Goal: Task Accomplishment & Management: Complete application form

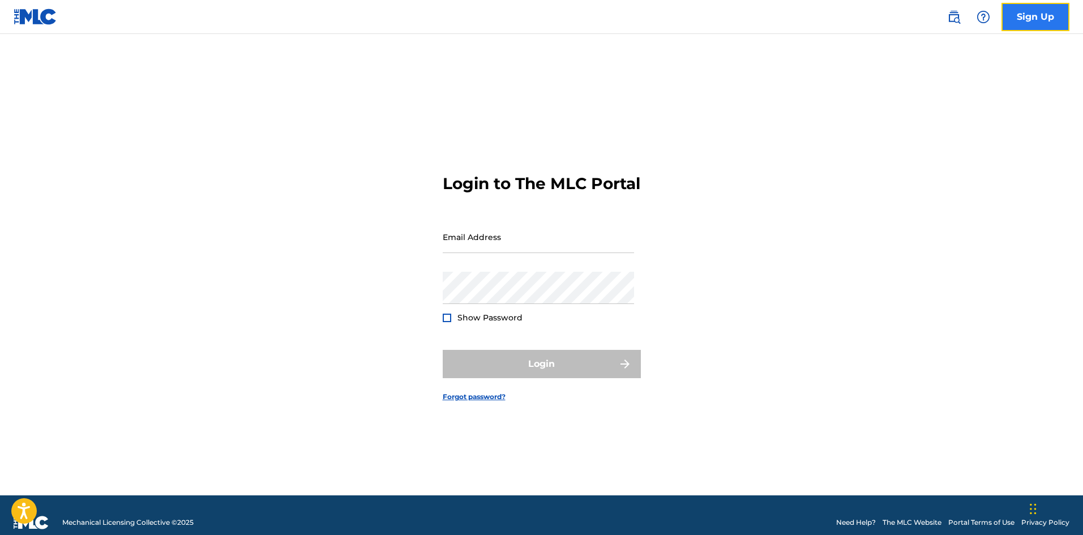
click at [1043, 24] on link "Sign Up" at bounding box center [1035, 17] width 68 height 28
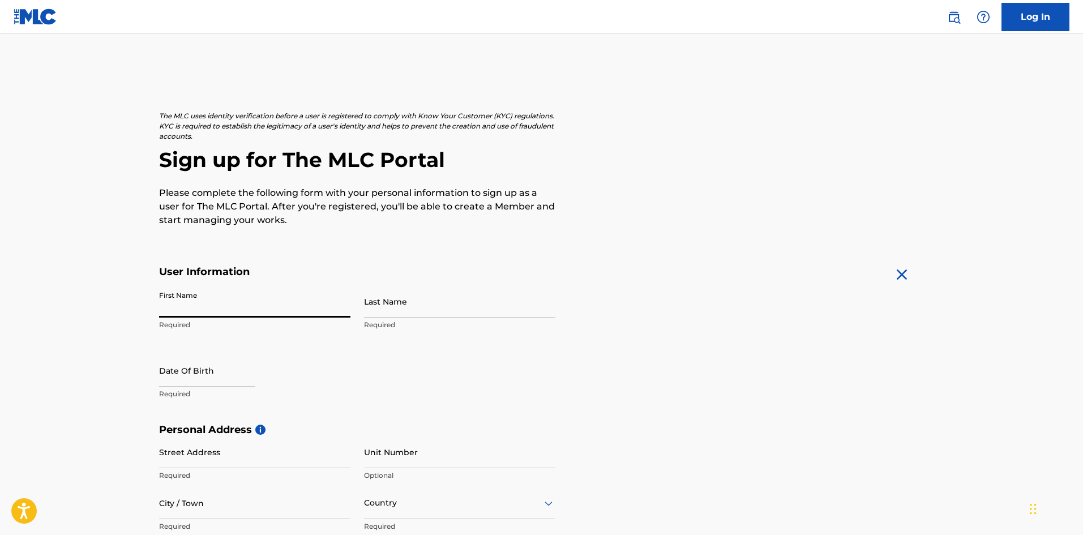
click at [210, 303] on input "First Name" at bounding box center [254, 301] width 191 height 32
type input "[PERSON_NAME]"
click at [449, 312] on input "Last Name" at bounding box center [459, 301] width 191 height 32
type input "Rosewarne"
select select "8"
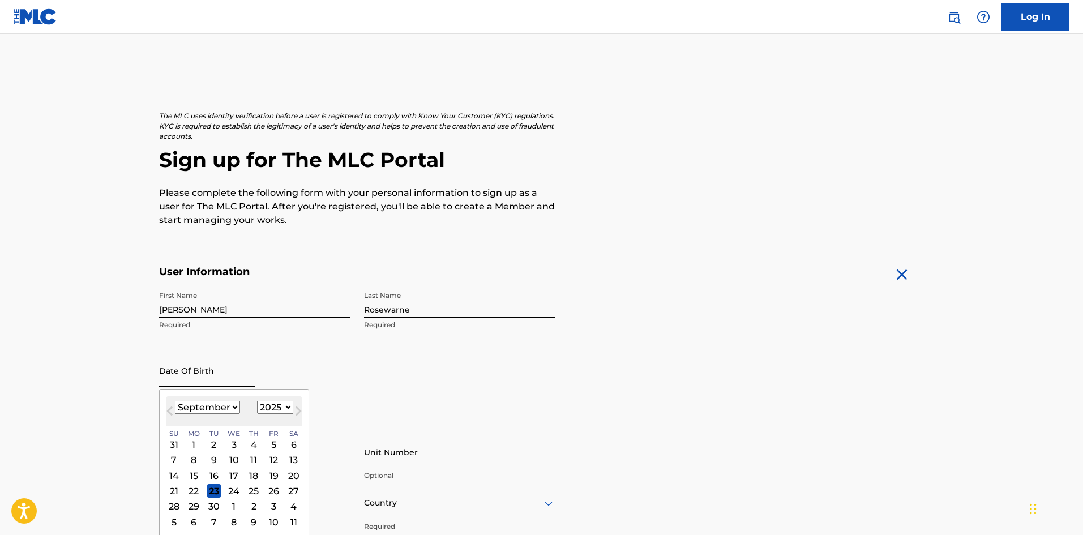
click at [231, 372] on input "text" at bounding box center [207, 370] width 96 height 32
click at [284, 402] on select "1900 1901 1902 1903 1904 1905 1906 1907 1908 1909 1910 1911 1912 1913 1914 1915…" at bounding box center [275, 407] width 36 height 13
select select "2005"
click at [257, 401] on select "1900 1901 1902 1903 1904 1905 1906 1907 1908 1909 1910 1911 1912 1913 1914 1915…" at bounding box center [275, 407] width 36 height 13
click at [211, 405] on select "January February March April May June July August September October November De…" at bounding box center [207, 407] width 65 height 13
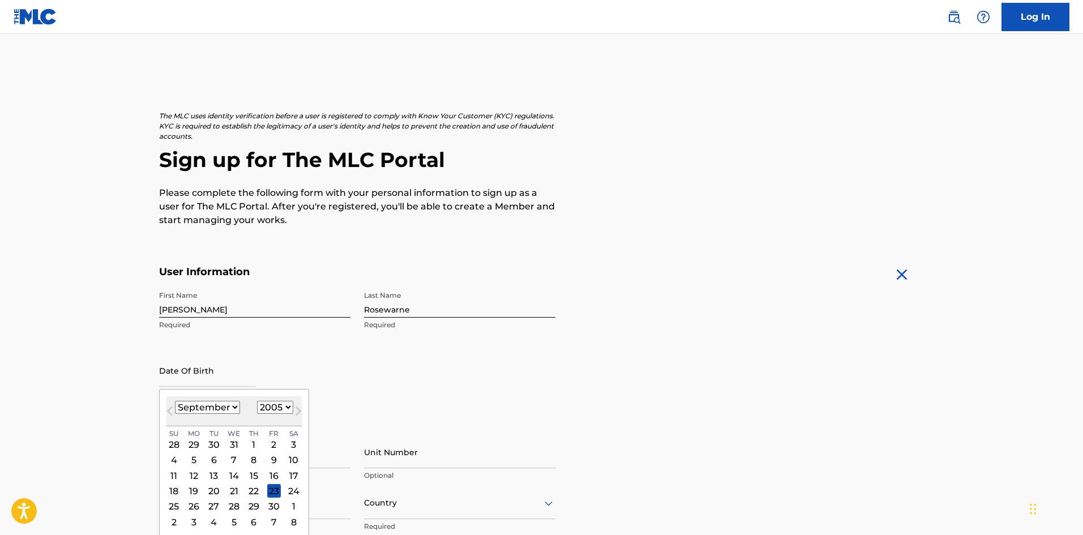
select select "5"
click at [175, 401] on select "January February March April May June July August September October November De…" at bounding box center [207, 407] width 65 height 13
click at [269, 448] on div "3" at bounding box center [274, 444] width 14 height 14
type input "June 3 2005"
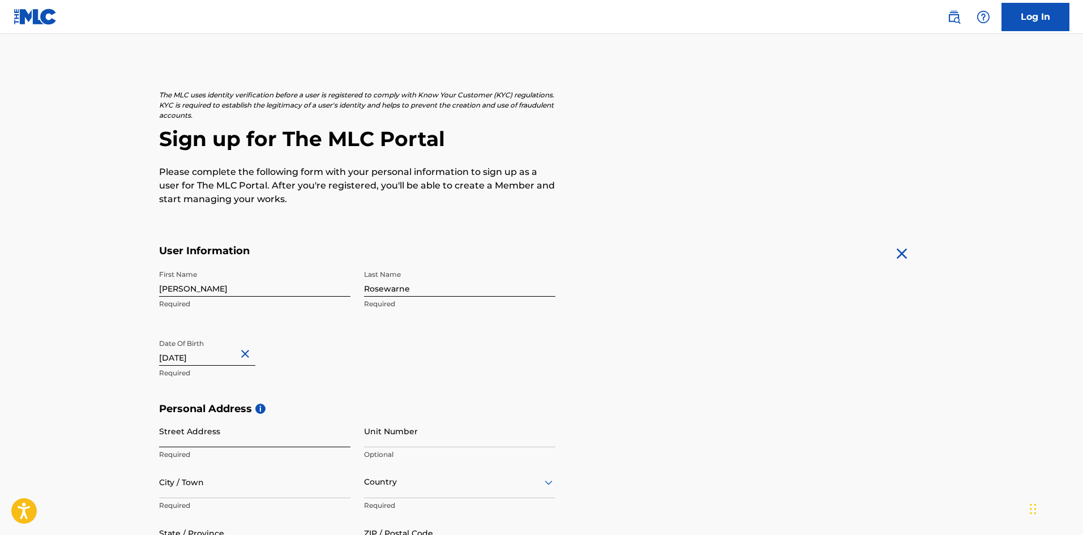
scroll to position [57, 0]
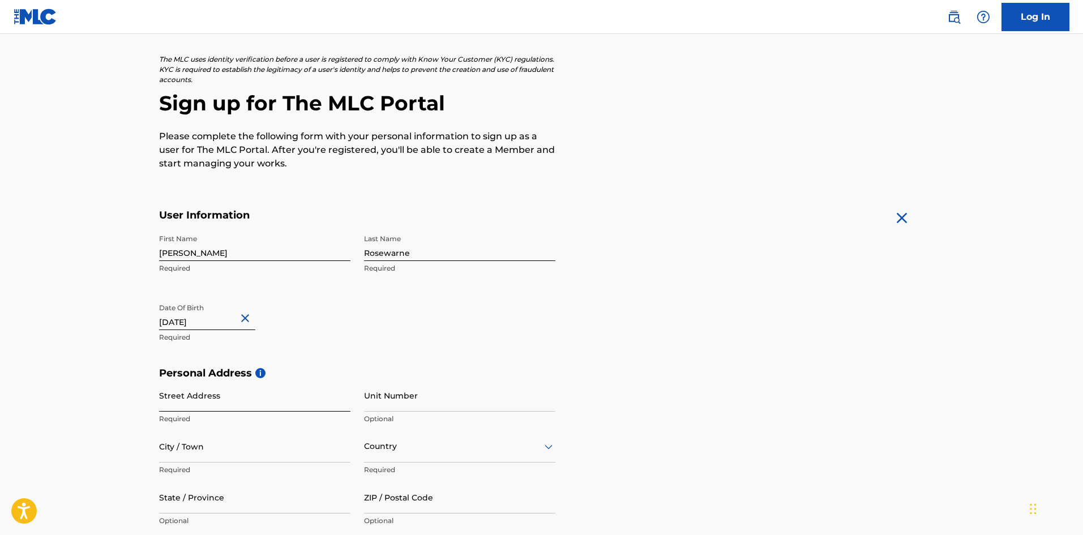
click at [216, 401] on input "Street Address" at bounding box center [254, 395] width 191 height 32
click at [292, 379] on h5 "Personal Address i" at bounding box center [541, 373] width 765 height 13
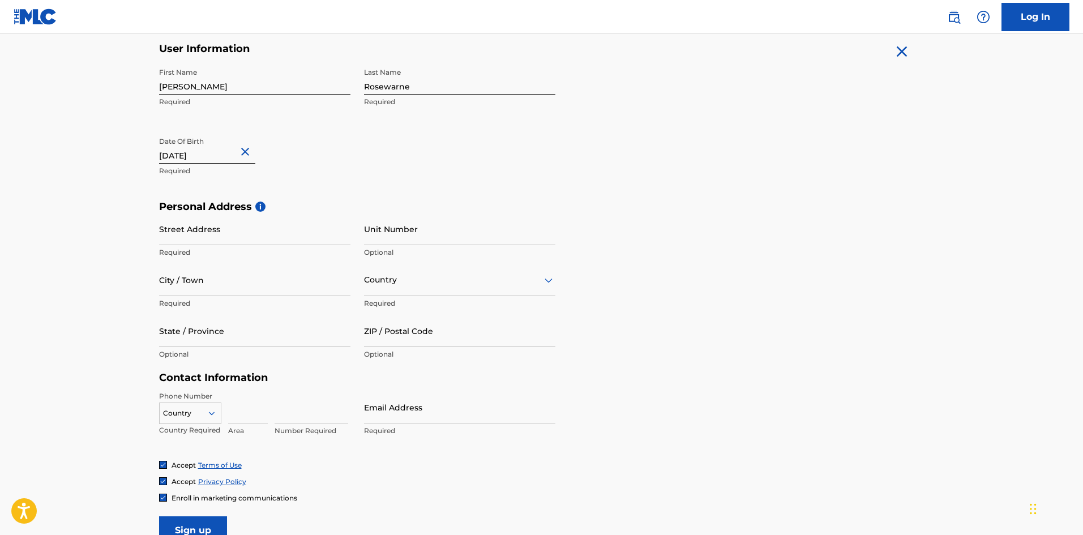
scroll to position [226, 0]
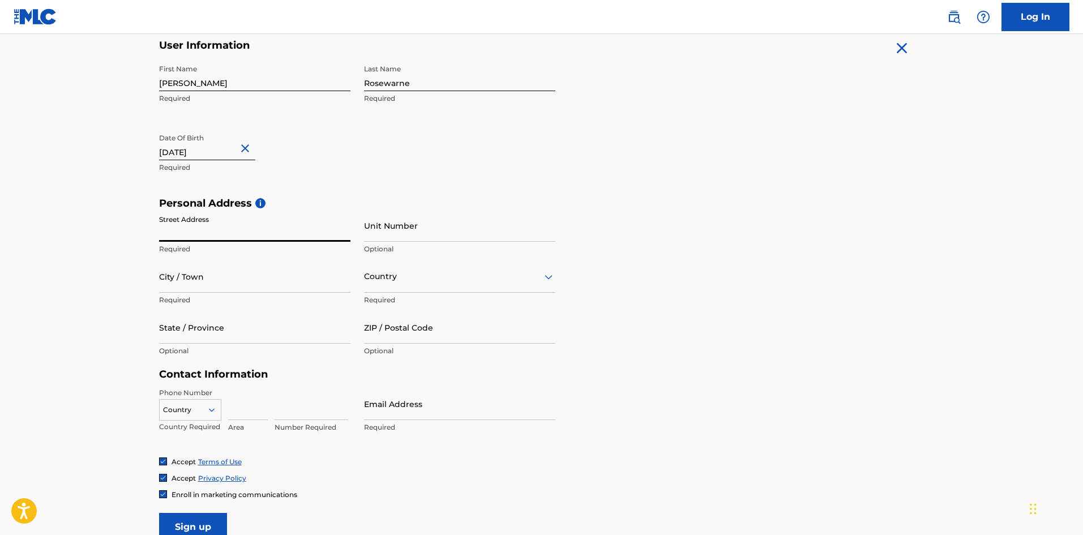
click at [224, 219] on input "Street Address" at bounding box center [254, 225] width 191 height 32
type input "101A Badenhorst Street"
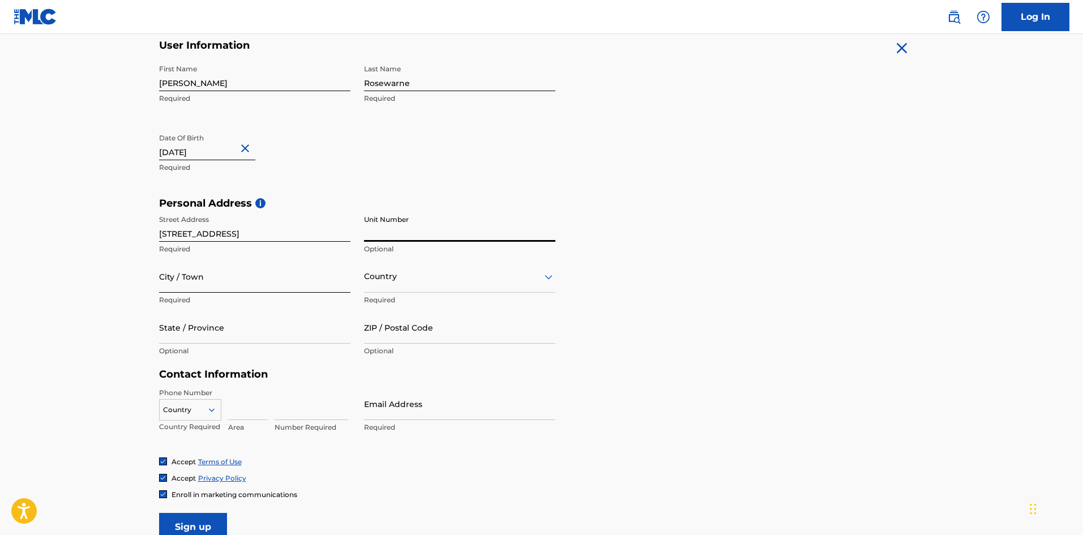
click at [278, 274] on input "City / Town" at bounding box center [254, 276] width 191 height 32
type input "Fairlands"
click at [405, 286] on div "Country" at bounding box center [459, 276] width 191 height 32
type input "south"
click at [484, 291] on div at bounding box center [459, 276] width 191 height 32
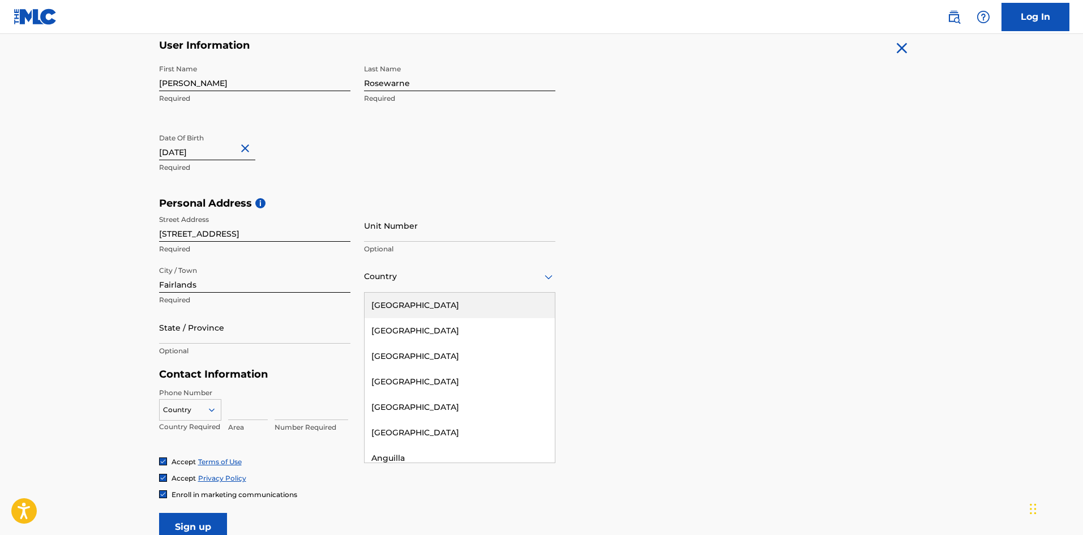
drag, startPoint x: 436, startPoint y: 273, endPoint x: 456, endPoint y: 281, distance: 20.8
click at [435, 274] on div at bounding box center [459, 276] width 191 height 14
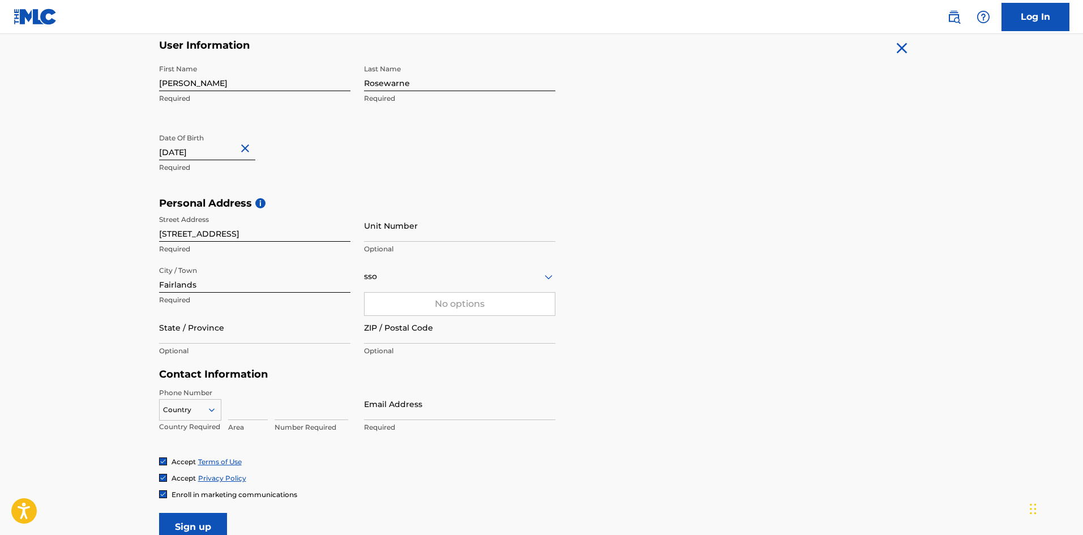
type input "ssou"
drag, startPoint x: 479, startPoint y: 278, endPoint x: 453, endPoint y: 286, distance: 27.4
click at [471, 280] on div at bounding box center [459, 276] width 191 height 14
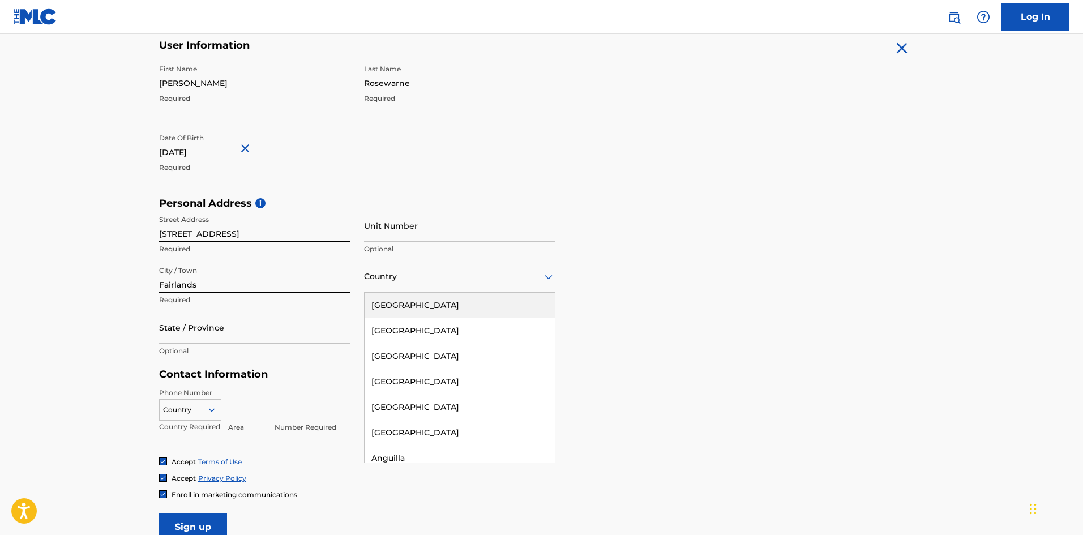
click at [449, 278] on div at bounding box center [459, 276] width 191 height 14
type input "sout"
click at [488, 308] on div "South Africa" at bounding box center [459, 305] width 190 height 25
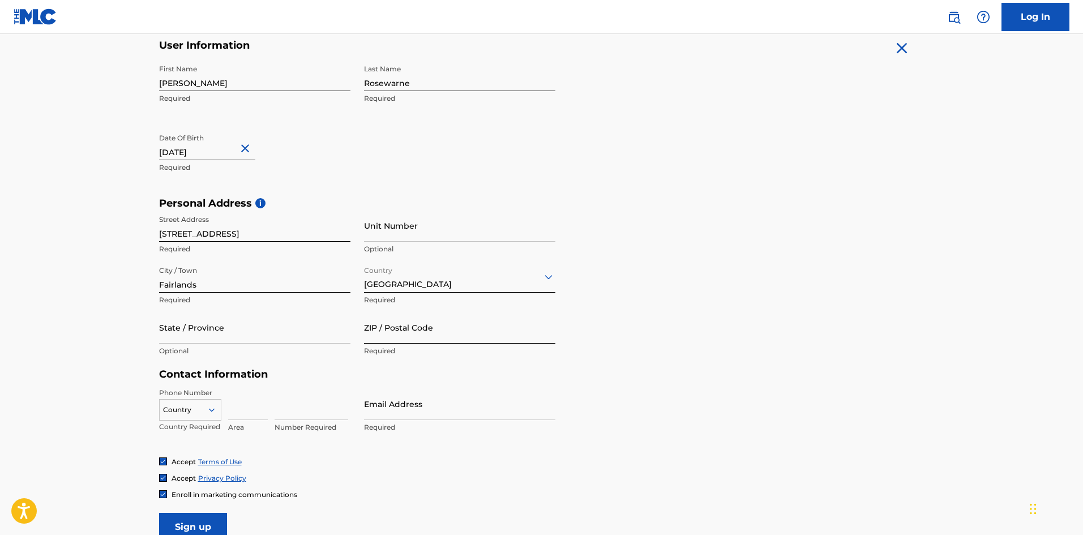
click at [432, 326] on input "ZIP / Postal Code" at bounding box center [459, 327] width 191 height 32
type input "2170"
click at [234, 334] on input "State / Province" at bounding box center [254, 327] width 191 height 32
type input "Gauteng"
click at [54, 345] on main "The MLC uses identity verification before a user is registered to comply with K…" at bounding box center [541, 206] width 1083 height 797
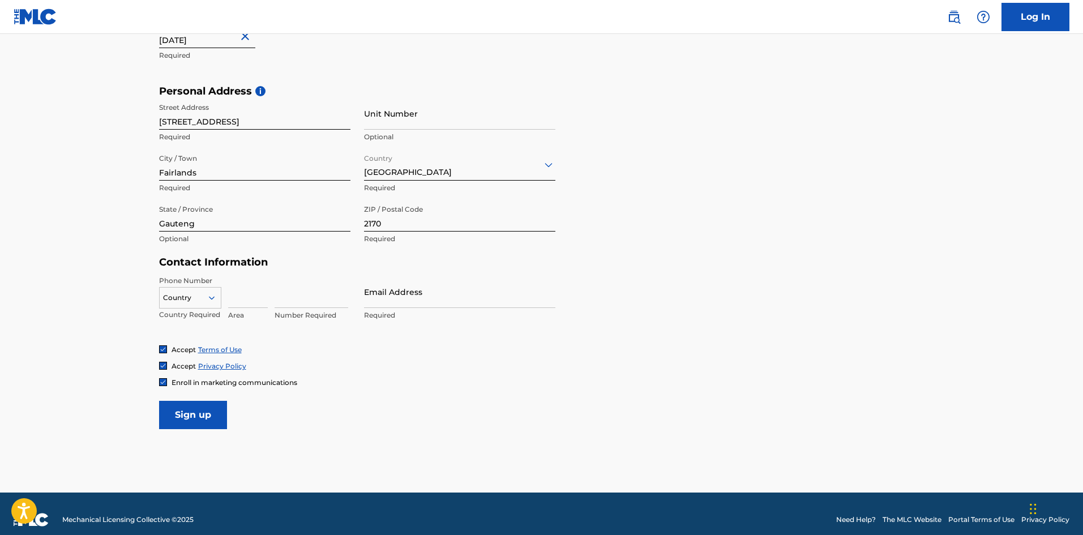
scroll to position [350, 0]
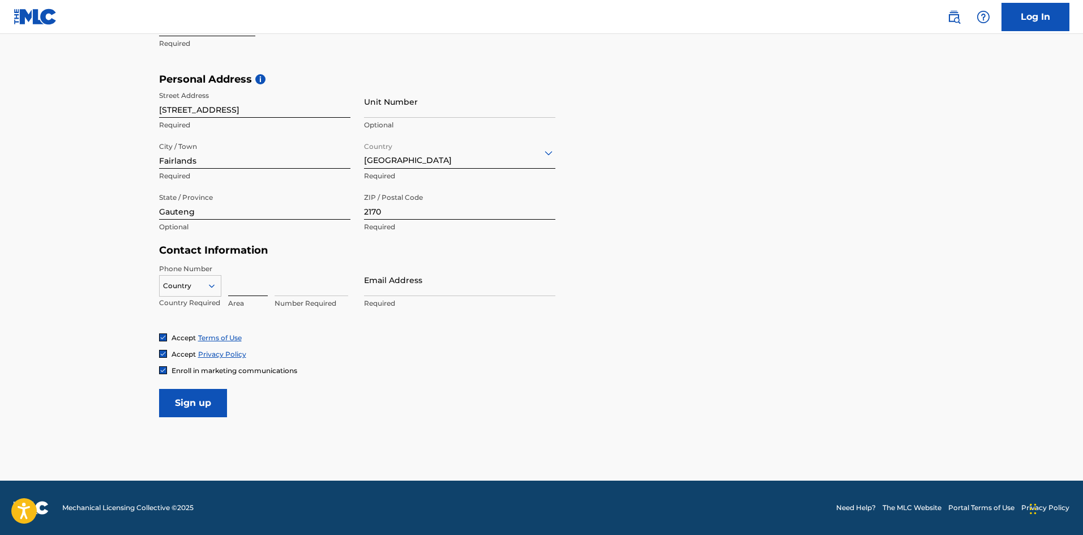
drag, startPoint x: 241, startPoint y: 275, endPoint x: 247, endPoint y: 288, distance: 14.2
click at [242, 276] on input at bounding box center [248, 280] width 40 height 32
type input "83"
type input "South Africa"
type input "6711757"
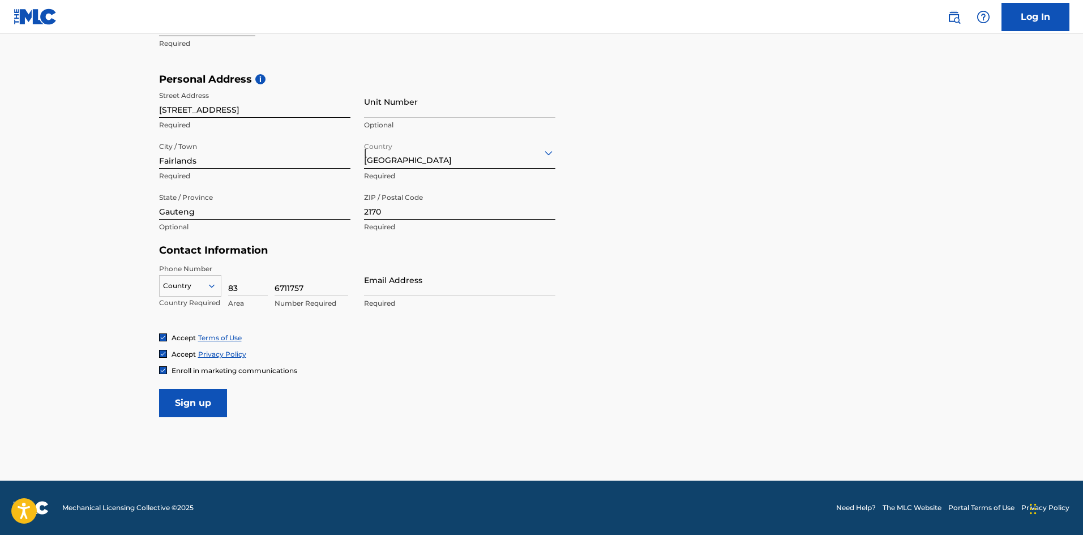
type input "[PERSON_NAME][EMAIL_ADDRESS][DOMAIN_NAME]"
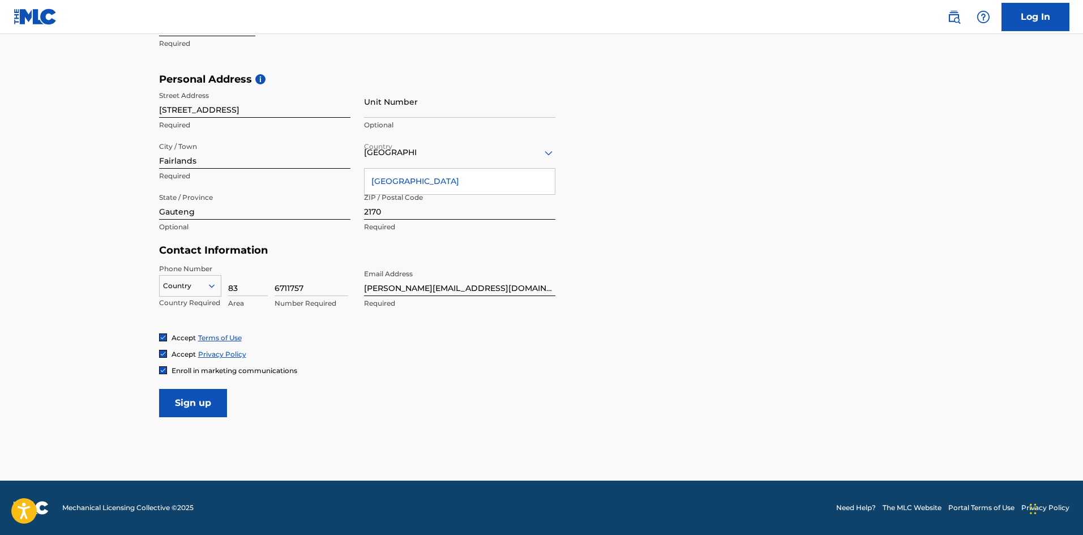
click at [413, 186] on div "South Africa" at bounding box center [459, 181] width 190 height 25
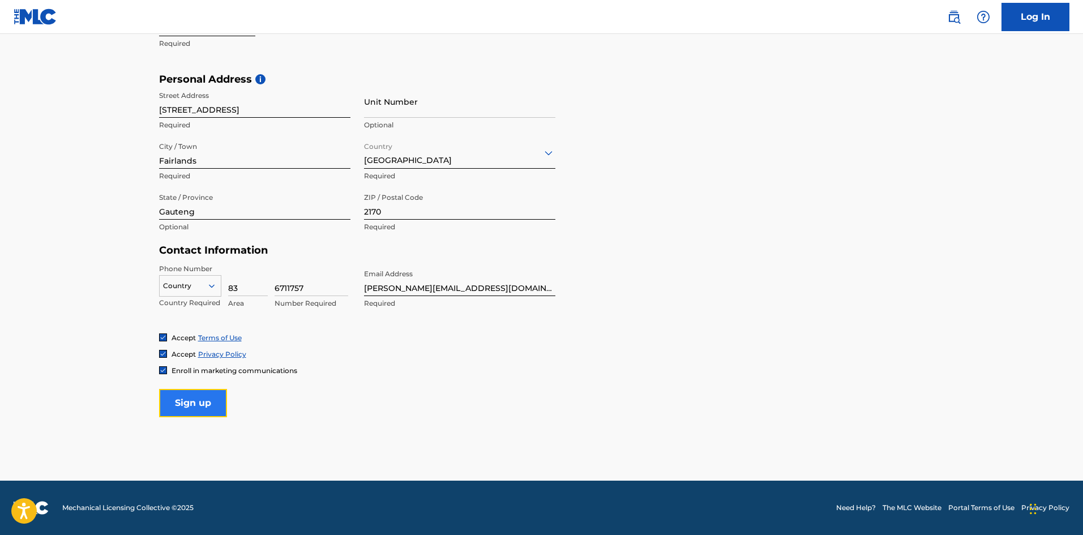
click at [195, 390] on input "Sign up" at bounding box center [193, 403] width 68 height 28
click at [203, 287] on div at bounding box center [190, 286] width 61 height 12
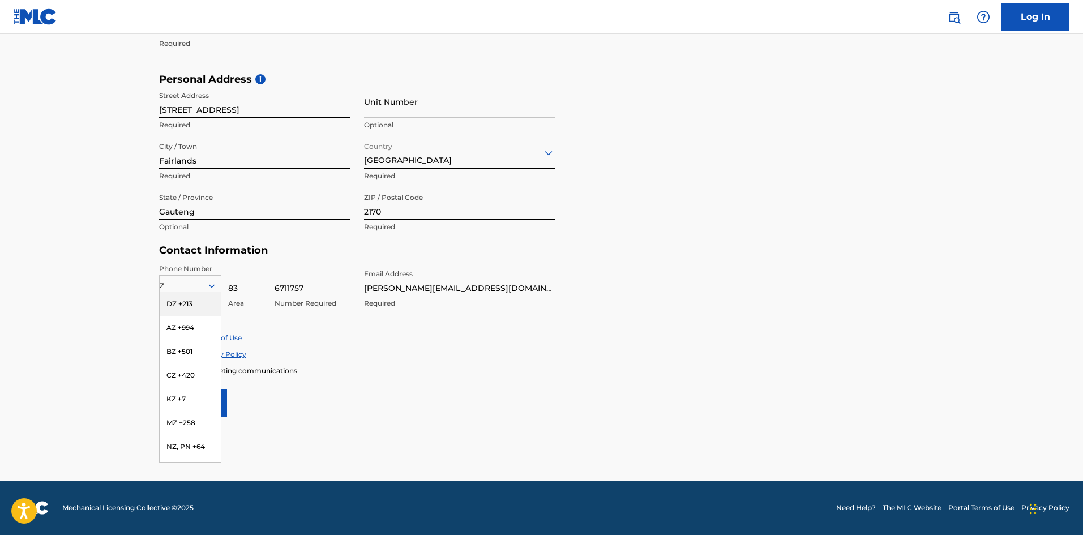
type input "ZA"
click at [212, 300] on div "ZA +27" at bounding box center [190, 304] width 61 height 24
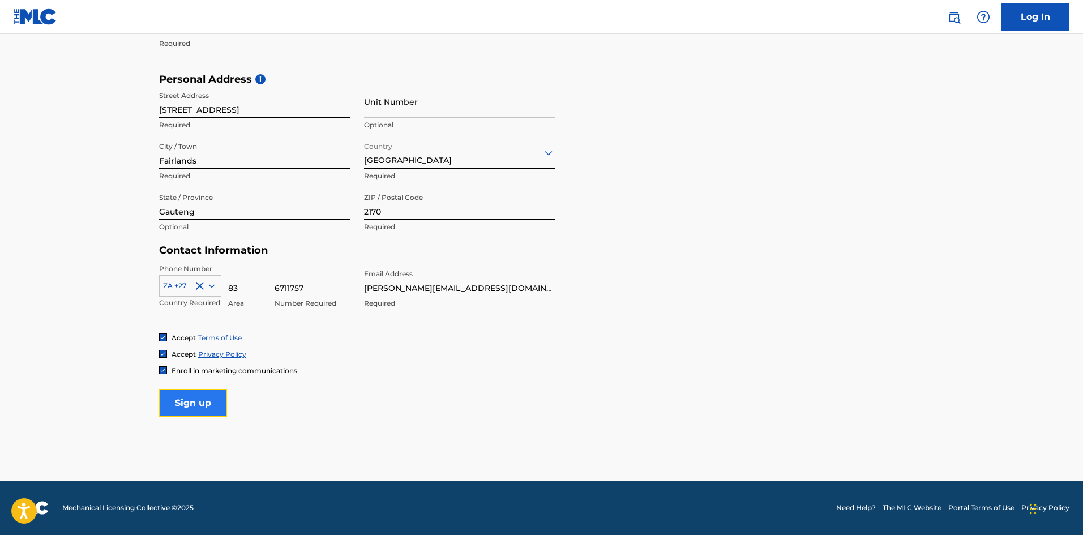
click at [207, 392] on input "Sign up" at bounding box center [193, 403] width 68 height 28
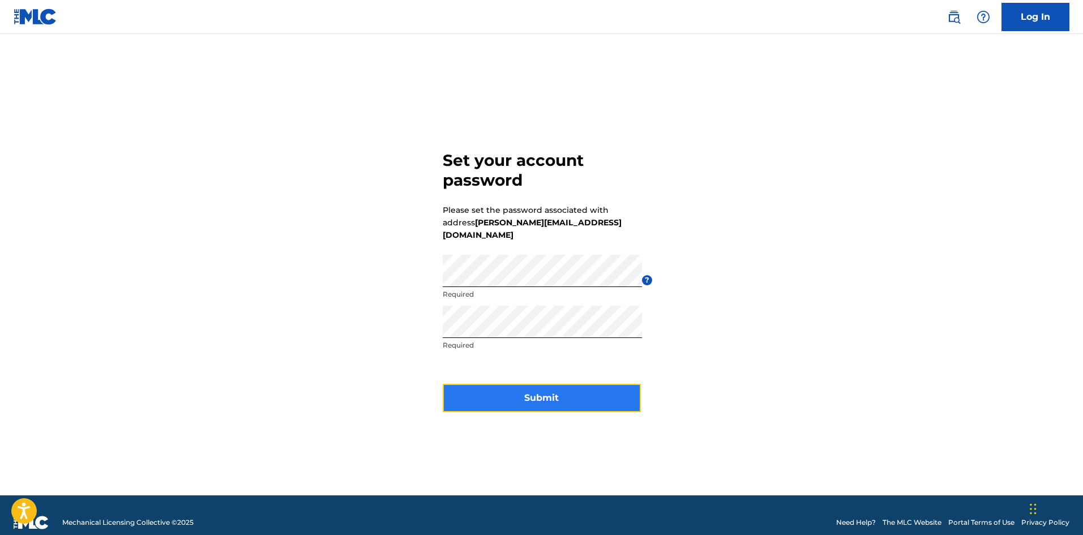
click at [583, 384] on button "Submit" at bounding box center [542, 398] width 198 height 28
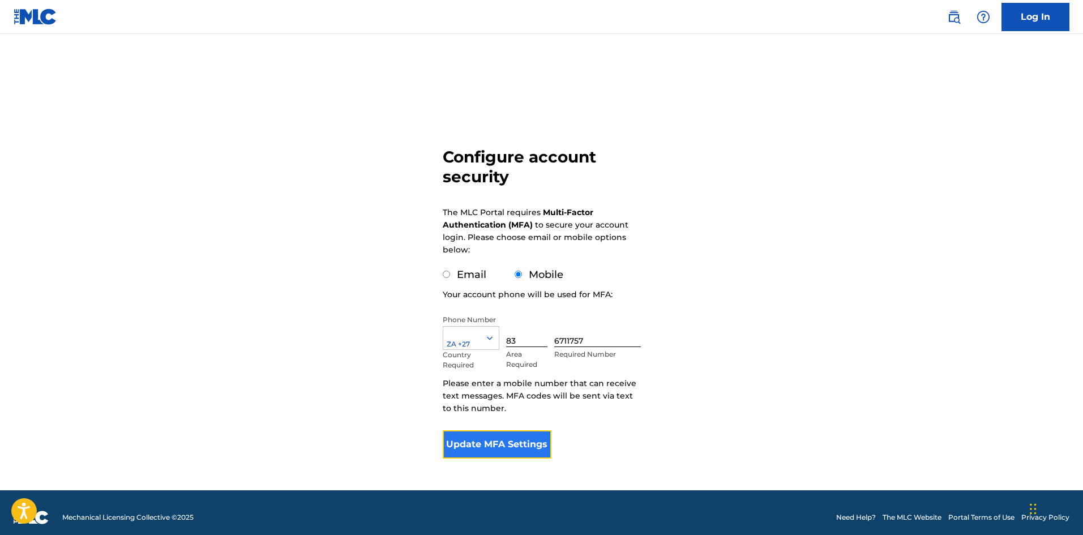
click at [506, 439] on button "Update MFA Settings" at bounding box center [497, 444] width 109 height 28
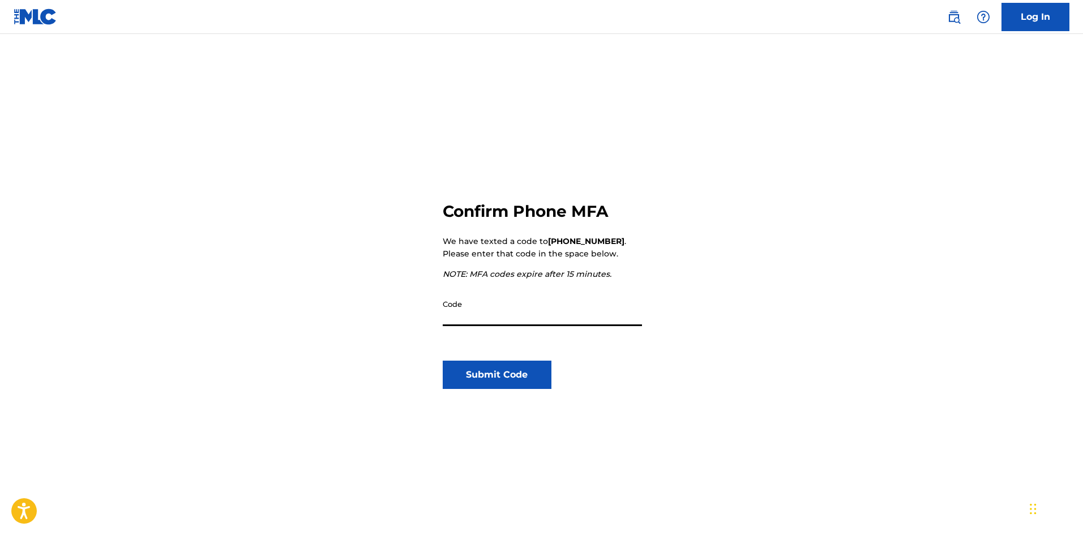
click at [500, 313] on input "Code" at bounding box center [542, 310] width 199 height 32
click at [496, 321] on input "Code" at bounding box center [542, 310] width 199 height 32
type input "396108"
click button "Submit Code" at bounding box center [497, 374] width 109 height 28
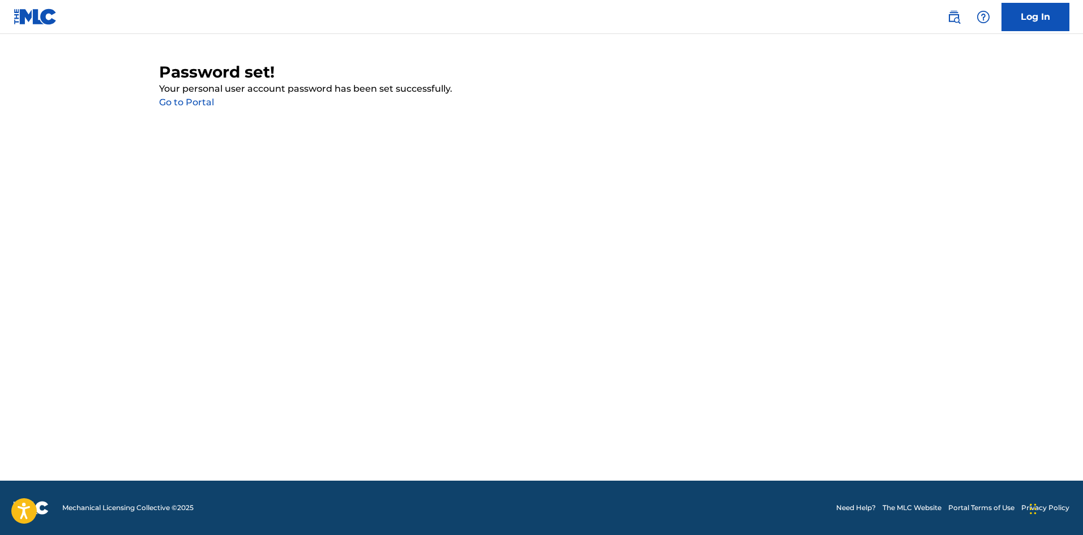
click at [186, 106] on link "Go to Portal" at bounding box center [186, 102] width 55 height 11
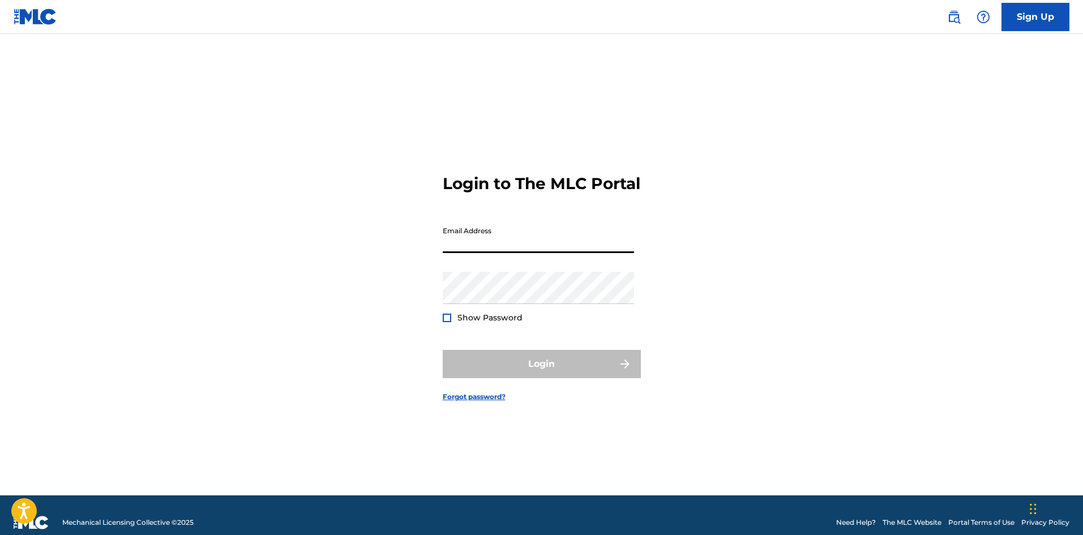
click at [573, 248] on input "Email Address" at bounding box center [538, 237] width 191 height 32
type input "[PERSON_NAME][EMAIL_ADDRESS][DOMAIN_NAME]"
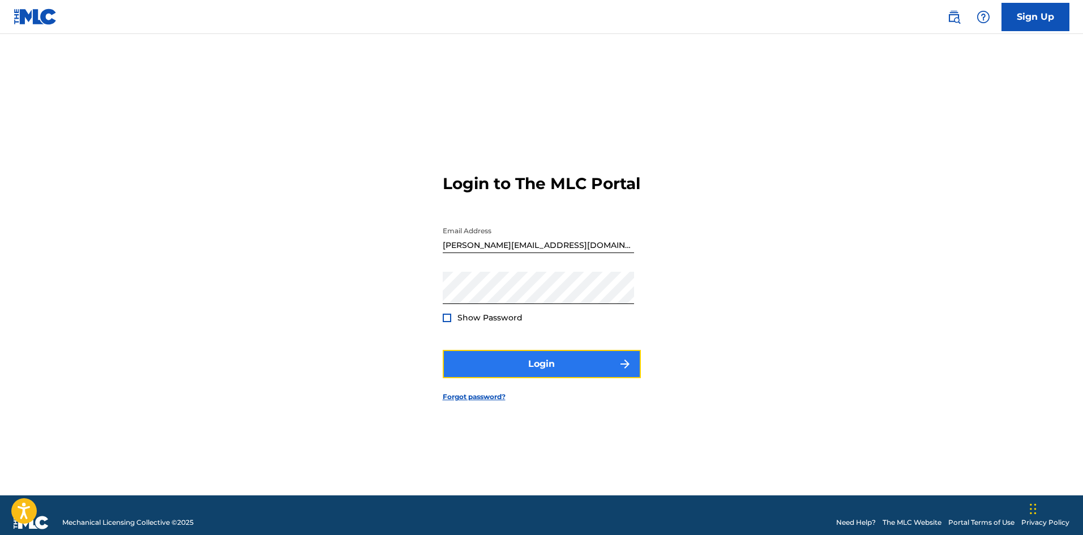
click at [543, 368] on button "Login" at bounding box center [542, 364] width 198 height 28
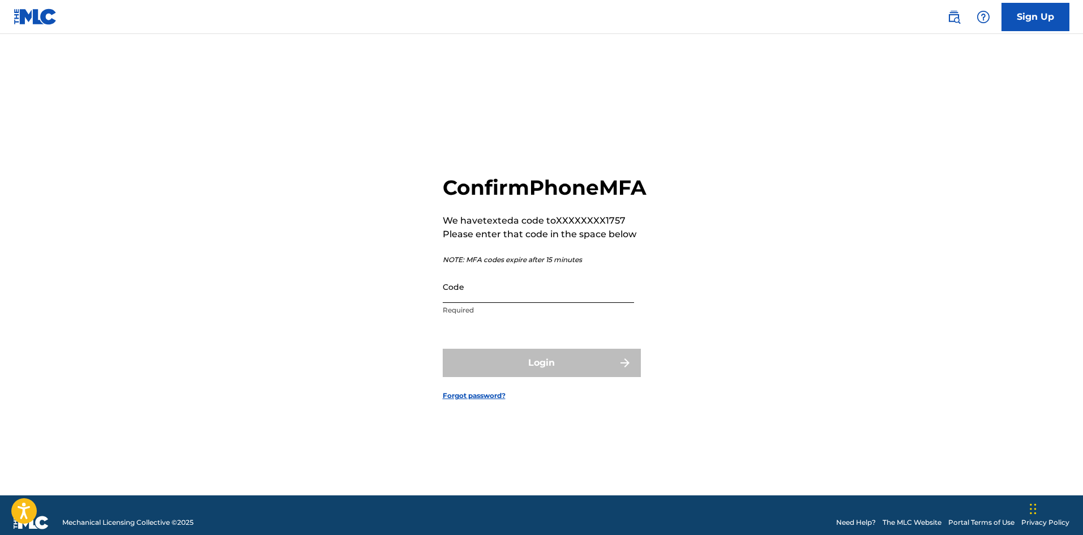
click at [575, 302] on input "Code" at bounding box center [538, 286] width 191 height 32
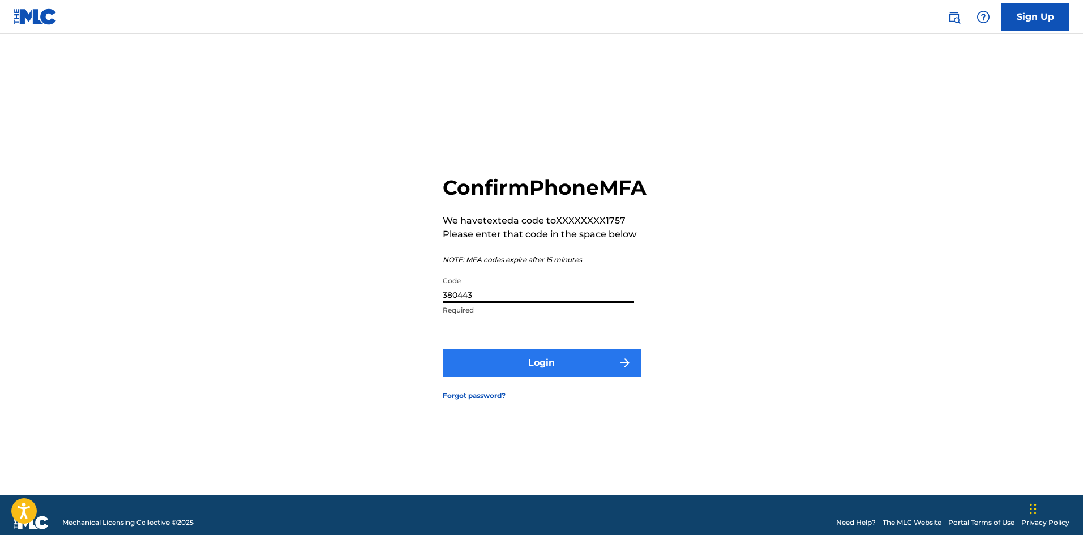
type input "380443"
click at [543, 364] on button "Login" at bounding box center [542, 363] width 198 height 28
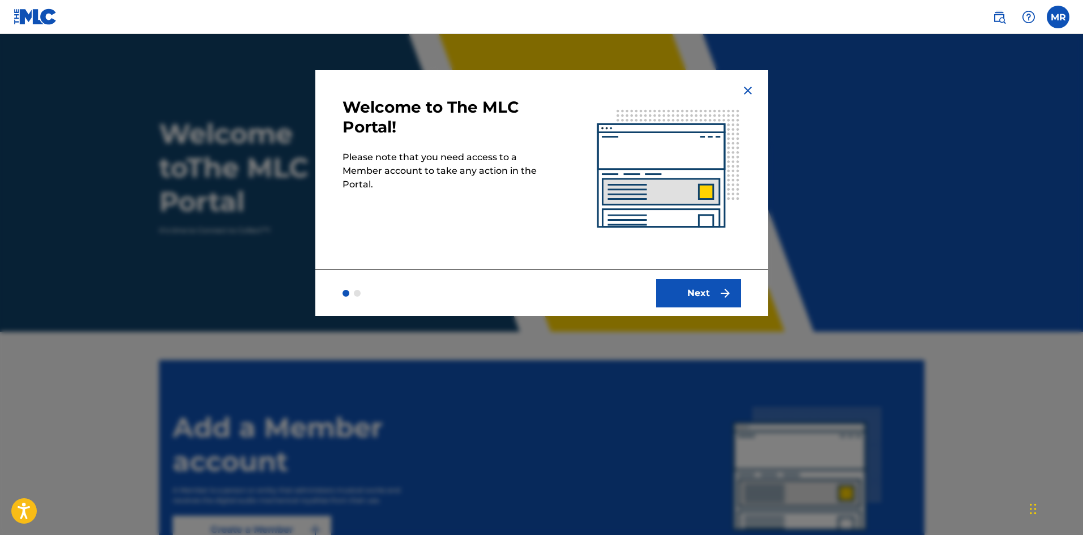
click at [742, 88] on img at bounding box center [748, 91] width 14 height 14
